Goal: Transaction & Acquisition: Purchase product/service

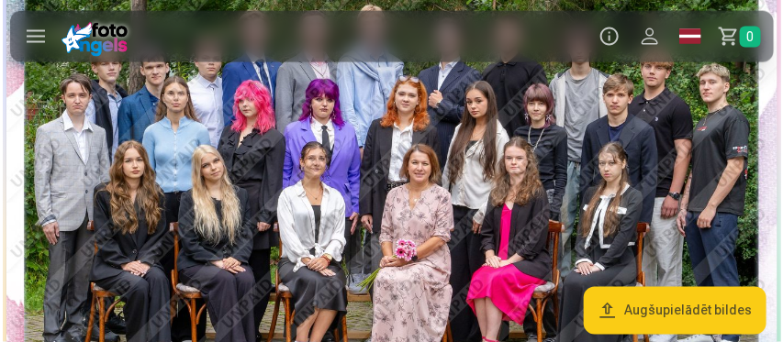
scroll to position [678, 0]
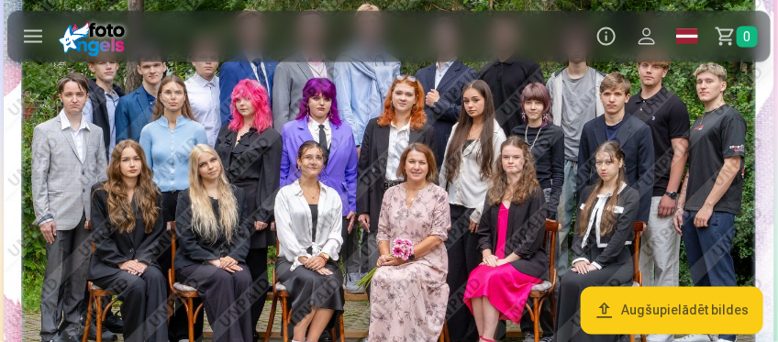
click at [463, 128] on img at bounding box center [389, 177] width 771 height 514
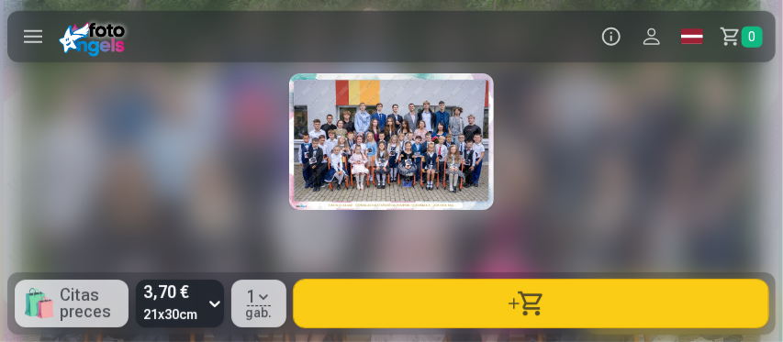
scroll to position [0, 783]
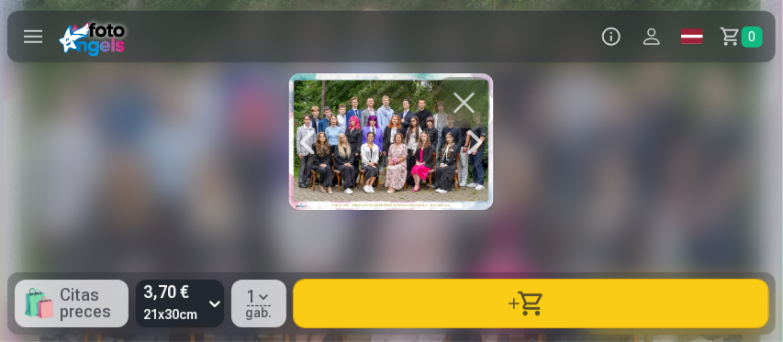
click at [509, 303] on button "button" at bounding box center [531, 304] width 475 height 48
click at [467, 99] on button "button" at bounding box center [464, 102] width 51 height 51
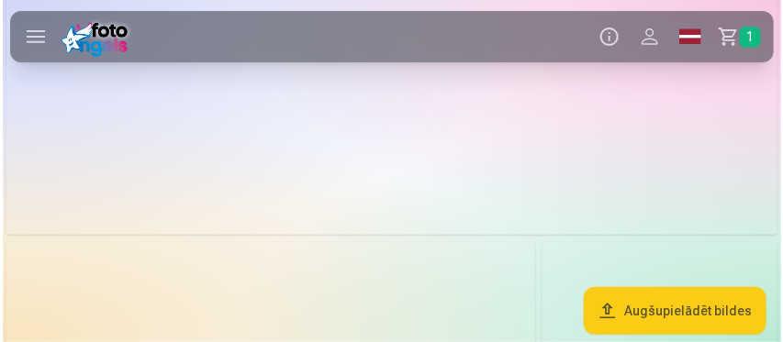
scroll to position [3687, 0]
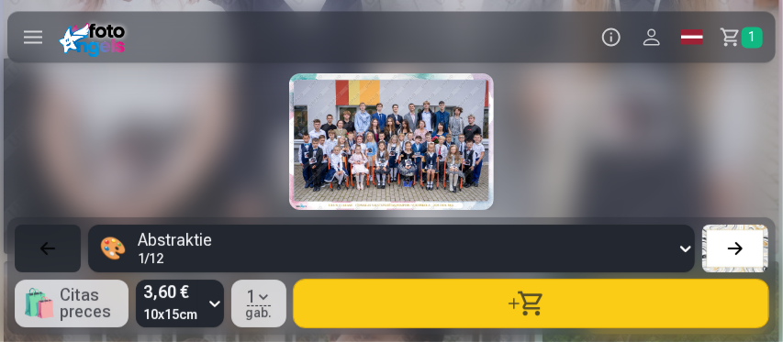
scroll to position [0, 7050]
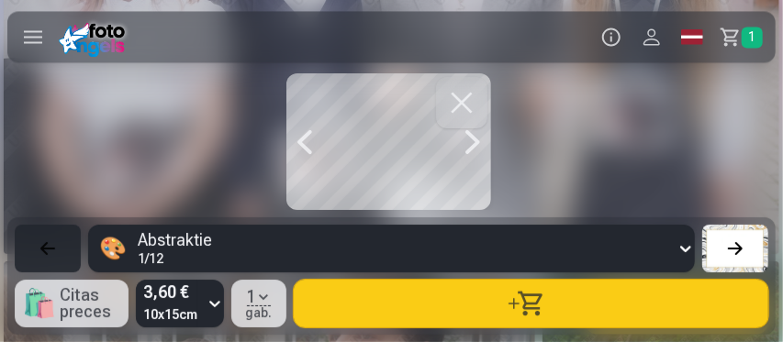
click at [465, 95] on button "button" at bounding box center [461, 102] width 51 height 51
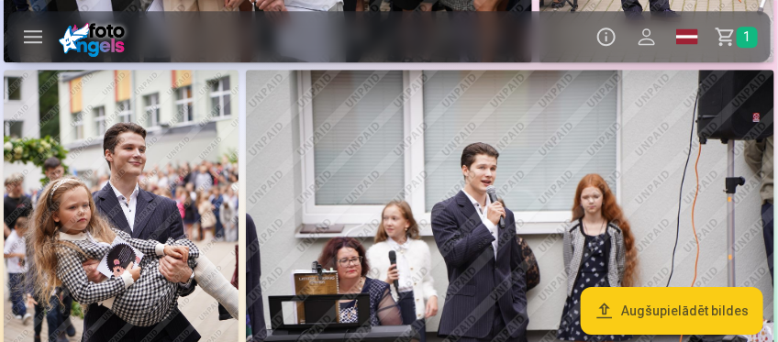
scroll to position [1410, 0]
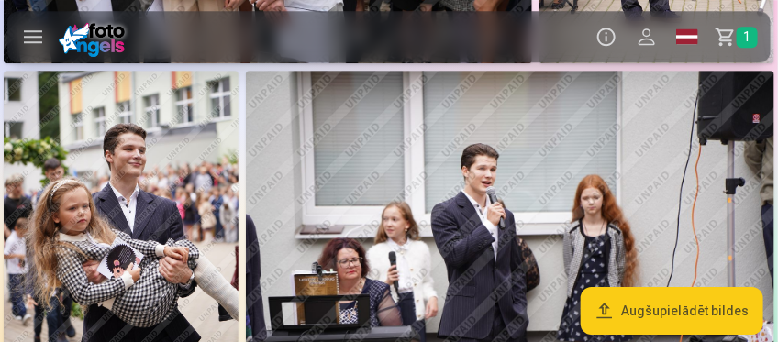
click at [411, 177] on img at bounding box center [510, 247] width 529 height 353
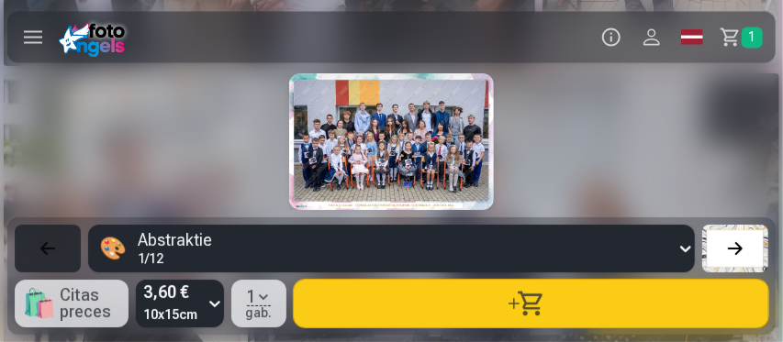
scroll to position [0, 3916]
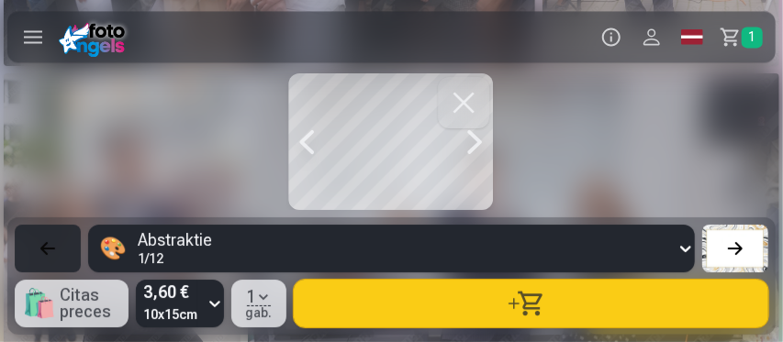
click at [518, 308] on button "button" at bounding box center [531, 304] width 475 height 48
click at [452, 100] on button "button" at bounding box center [463, 102] width 51 height 51
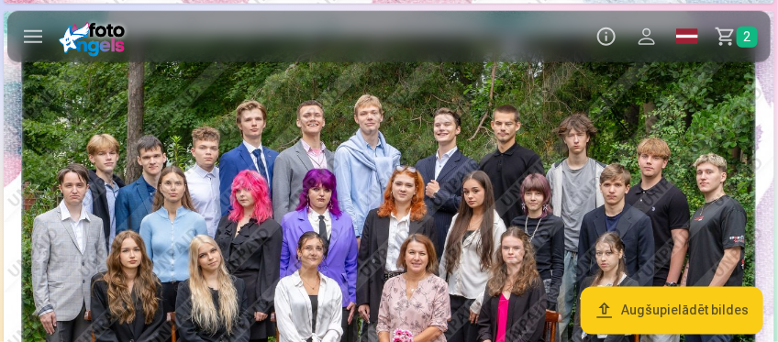
scroll to position [624, 0]
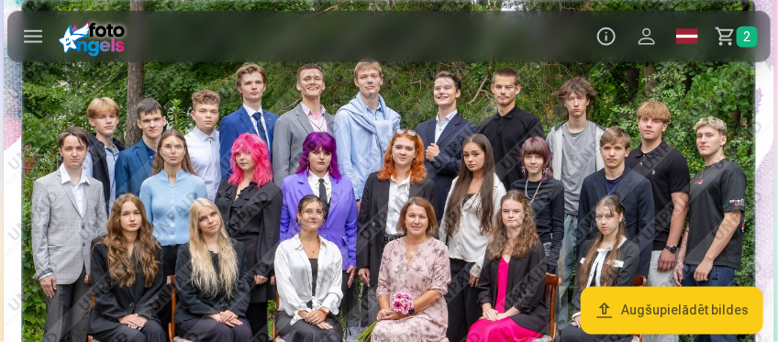
click at [738, 40] on span "2" at bounding box center [747, 37] width 21 height 21
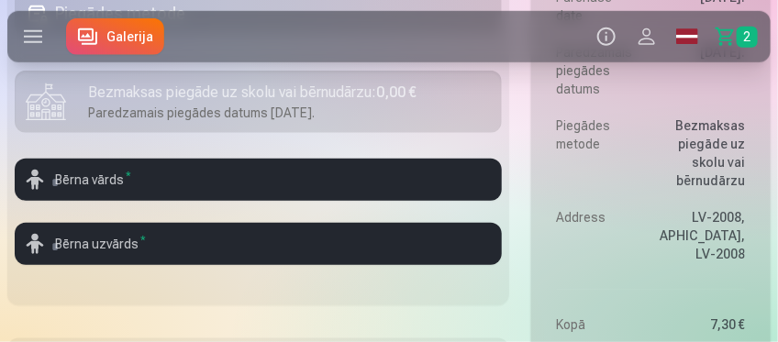
scroll to position [352, 0]
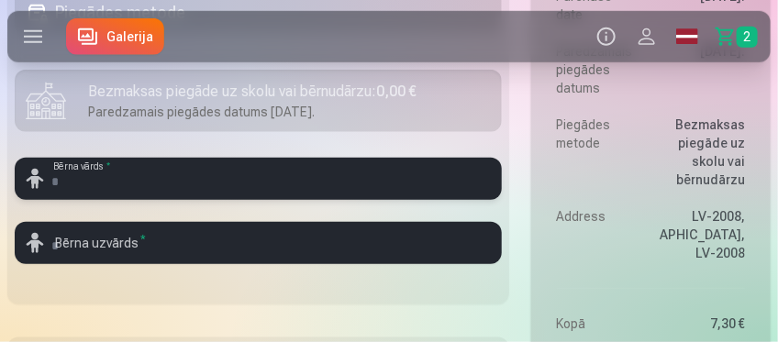
click at [191, 168] on input "text" at bounding box center [258, 179] width 487 height 42
type input "*"
type input "**********"
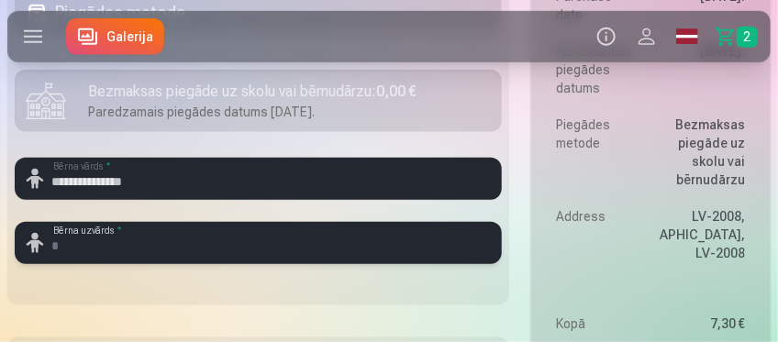
click at [106, 239] on input "text" at bounding box center [258, 243] width 487 height 42
type input "******"
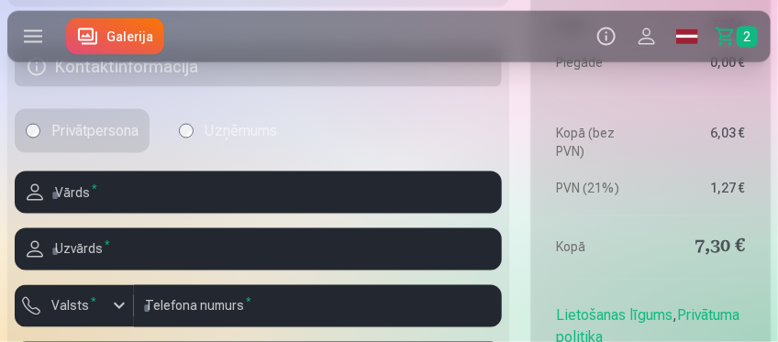
scroll to position [650, 0]
click at [114, 204] on input "text" at bounding box center [258, 193] width 487 height 42
type input "******"
type input "*******"
type input "********"
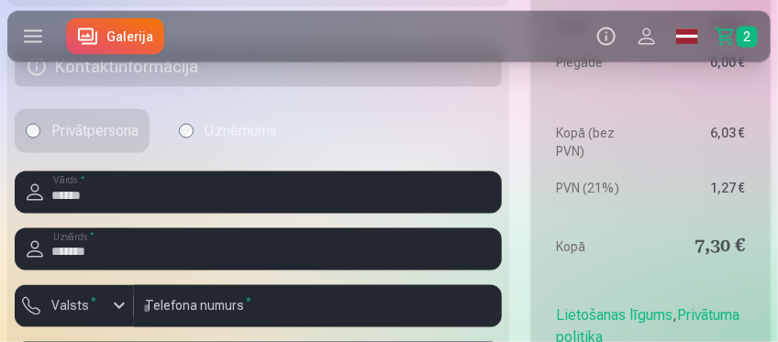
type input "**********"
click at [107, 316] on button "Valsts *" at bounding box center [74, 306] width 119 height 42
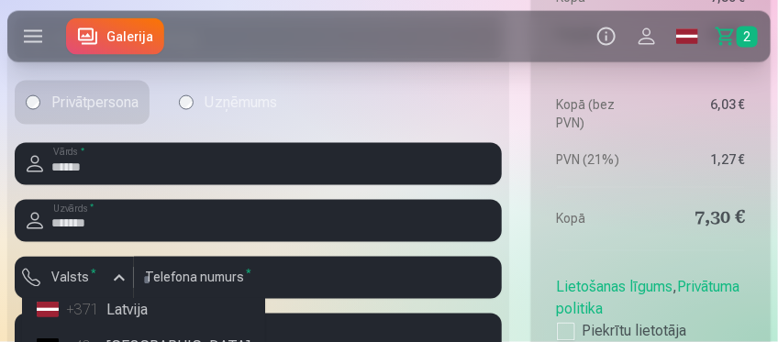
scroll to position [51, 0]
click at [101, 316] on li "+371 Latvija" at bounding box center [143, 315] width 229 height 37
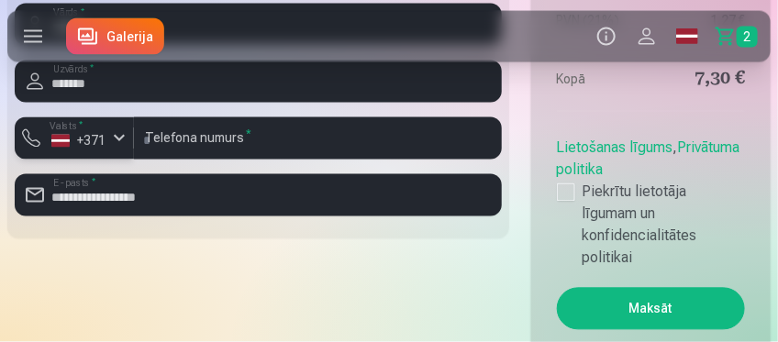
scroll to position [880, 0]
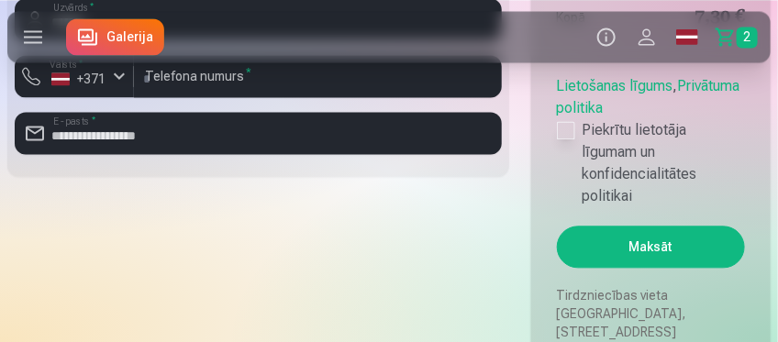
click at [563, 121] on div at bounding box center [566, 130] width 18 height 18
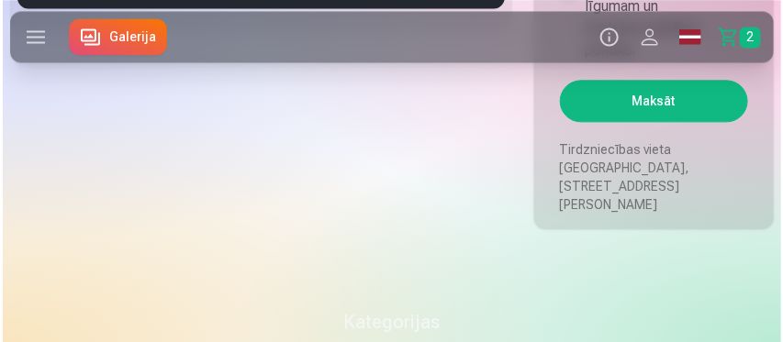
scroll to position [1027, 0]
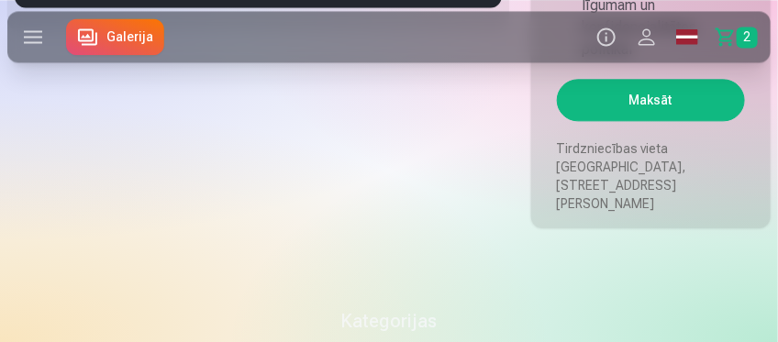
click at [630, 90] on button "Maksāt" at bounding box center [651, 100] width 188 height 42
